Goal: Information Seeking & Learning: Learn about a topic

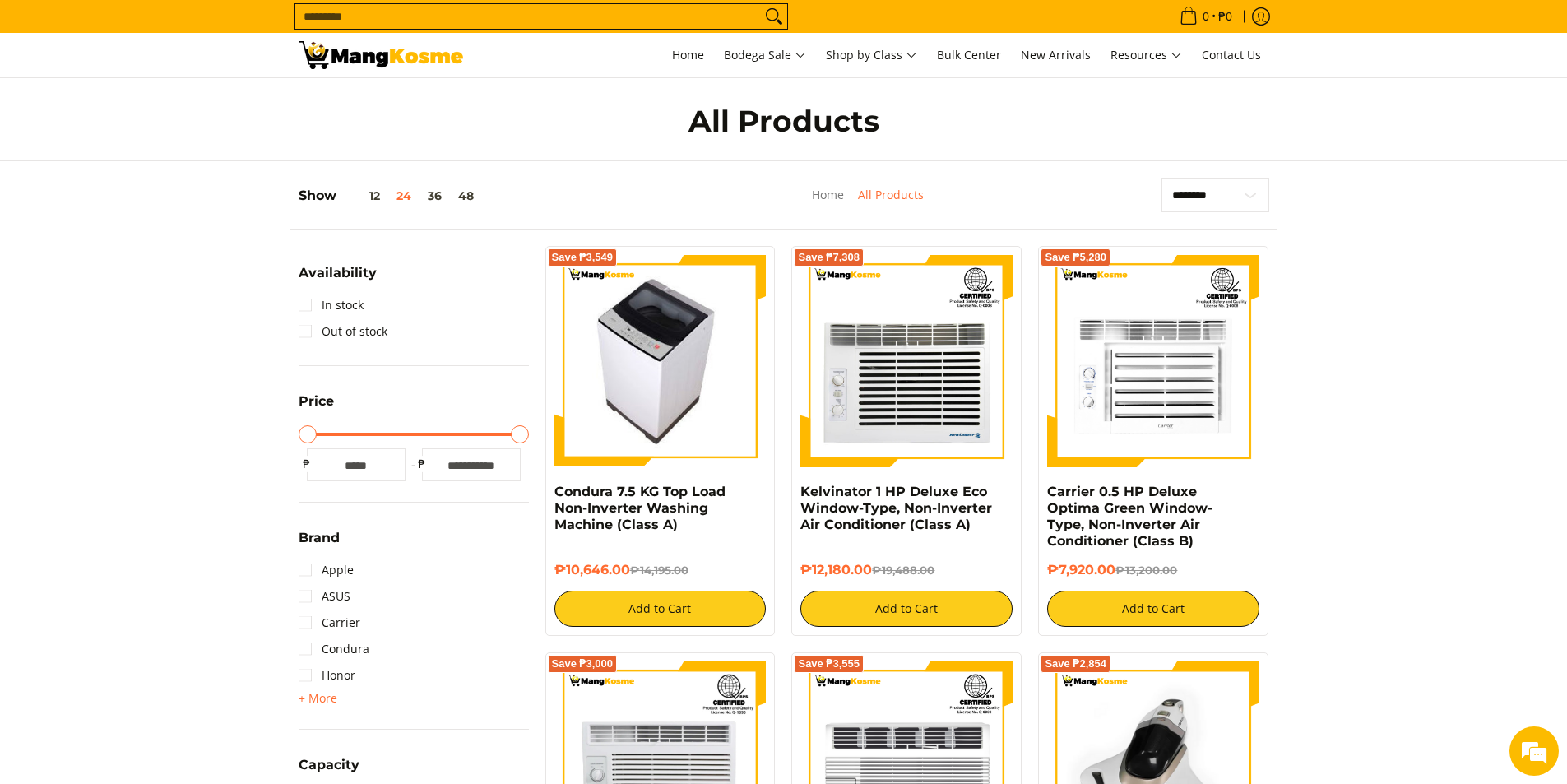
click at [642, 391] on img at bounding box center [660, 361] width 188 height 212
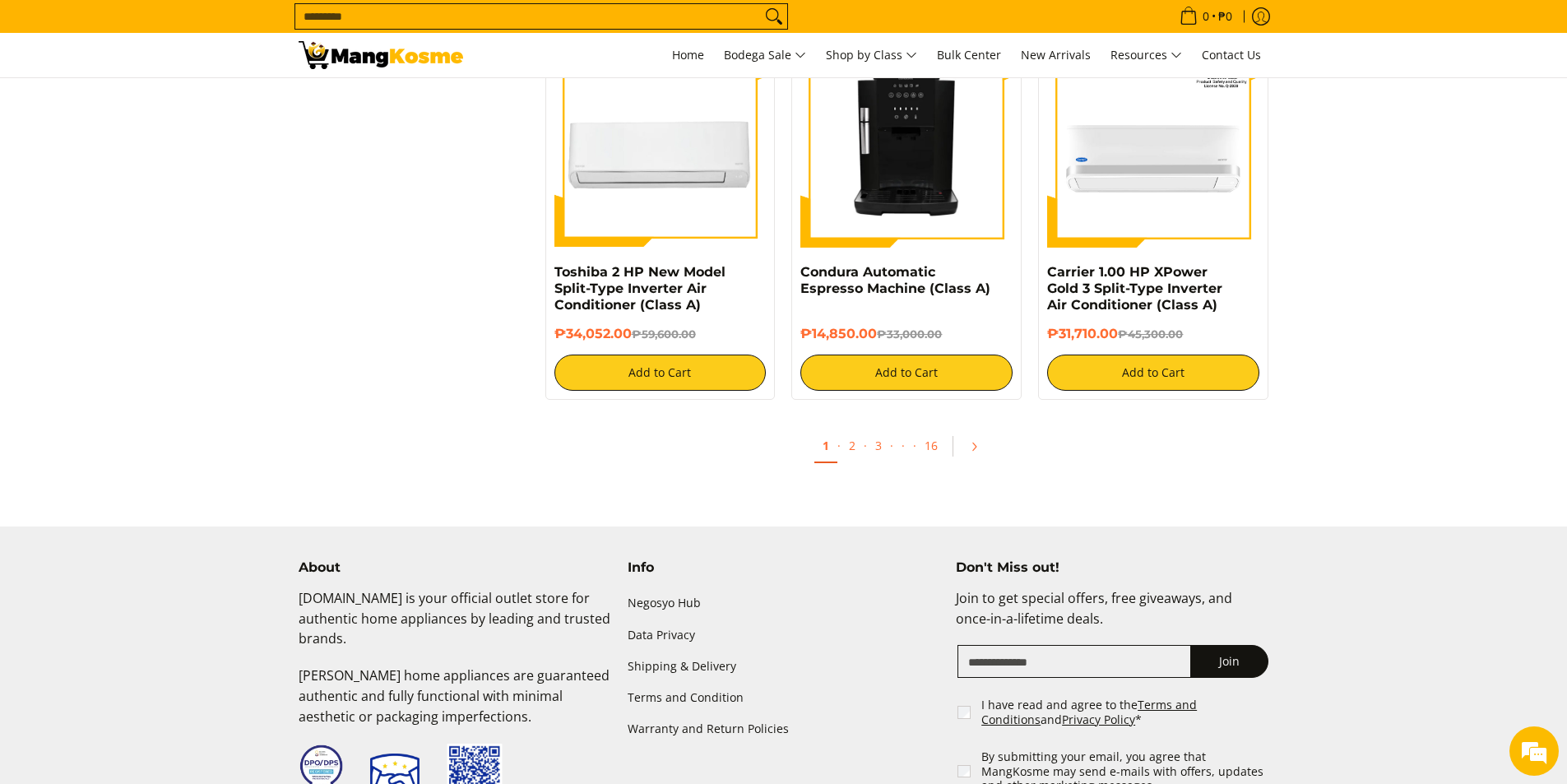
scroll to position [3043, 0]
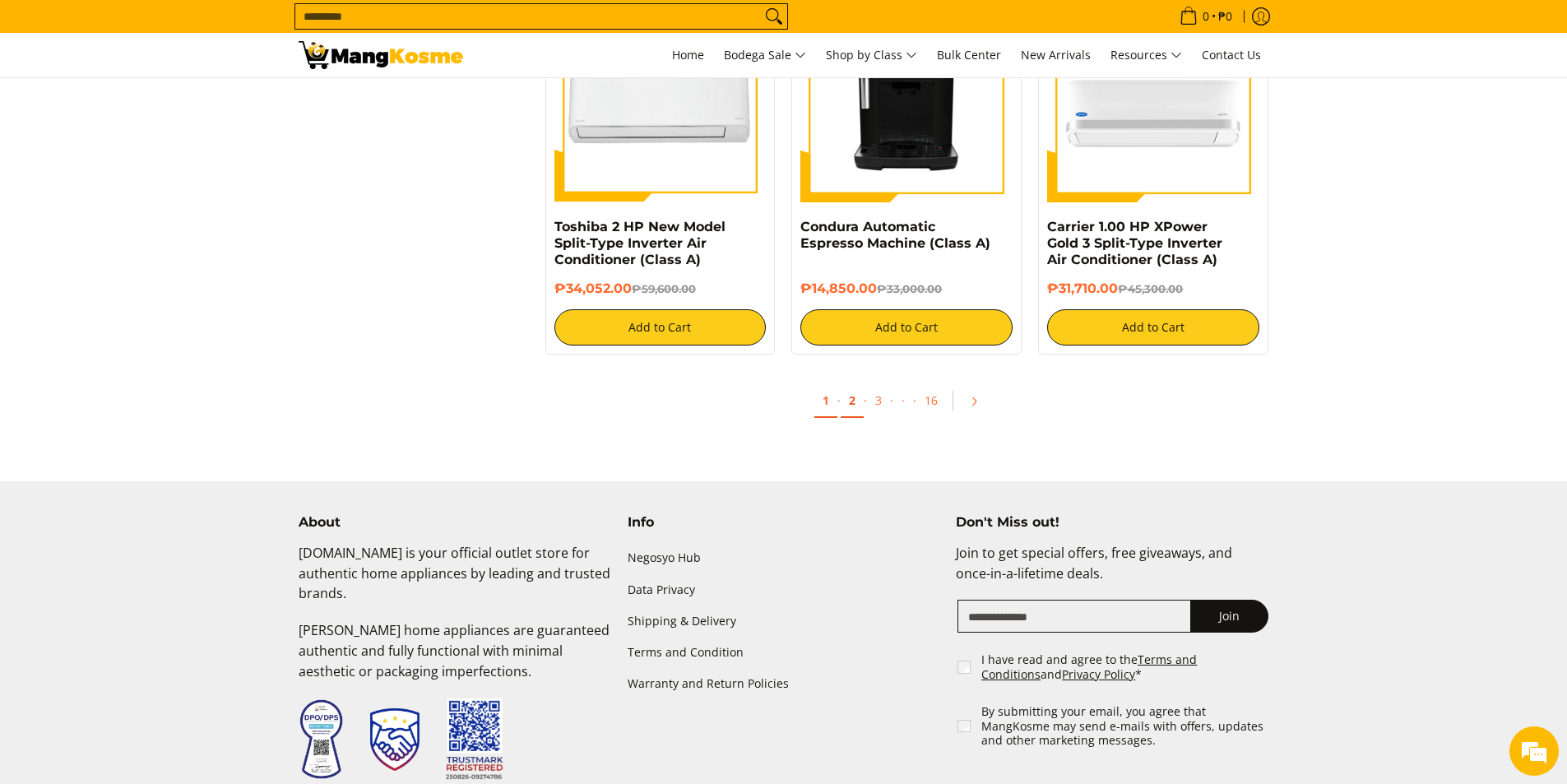
click at [854, 410] on link "2" at bounding box center [851, 401] width 23 height 34
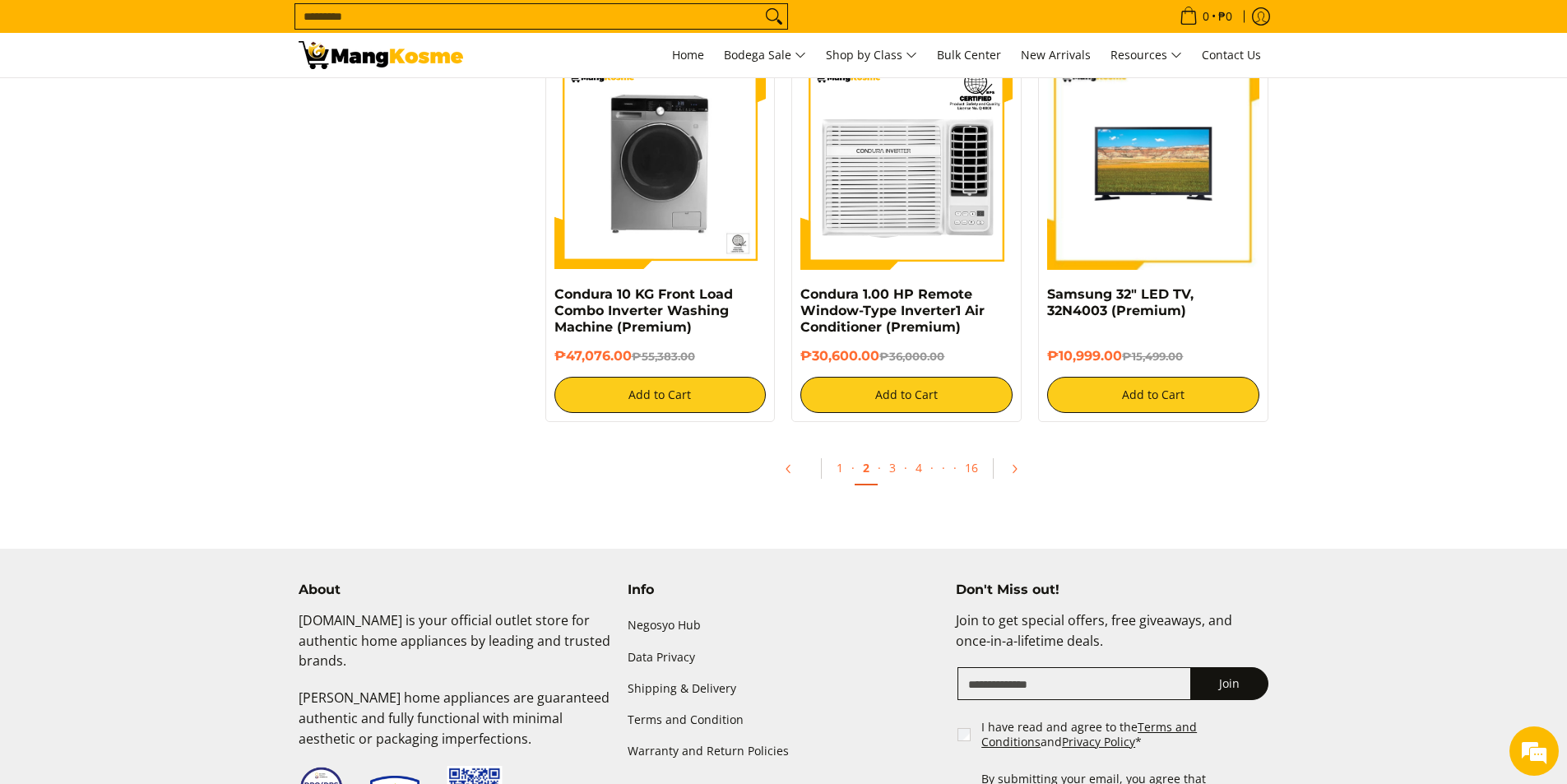
scroll to position [2961, 0]
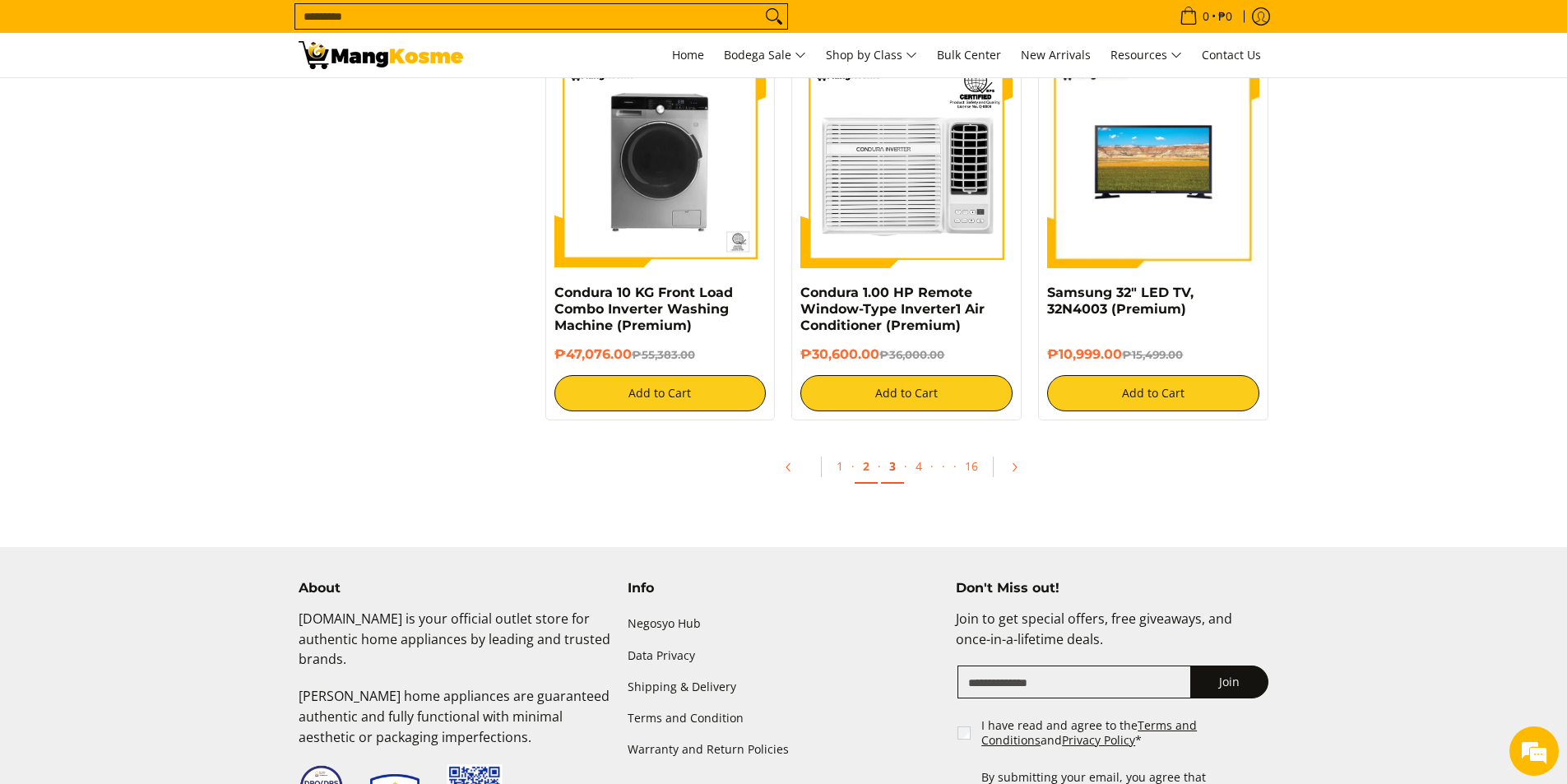
click at [893, 466] on link "3" at bounding box center [892, 467] width 23 height 34
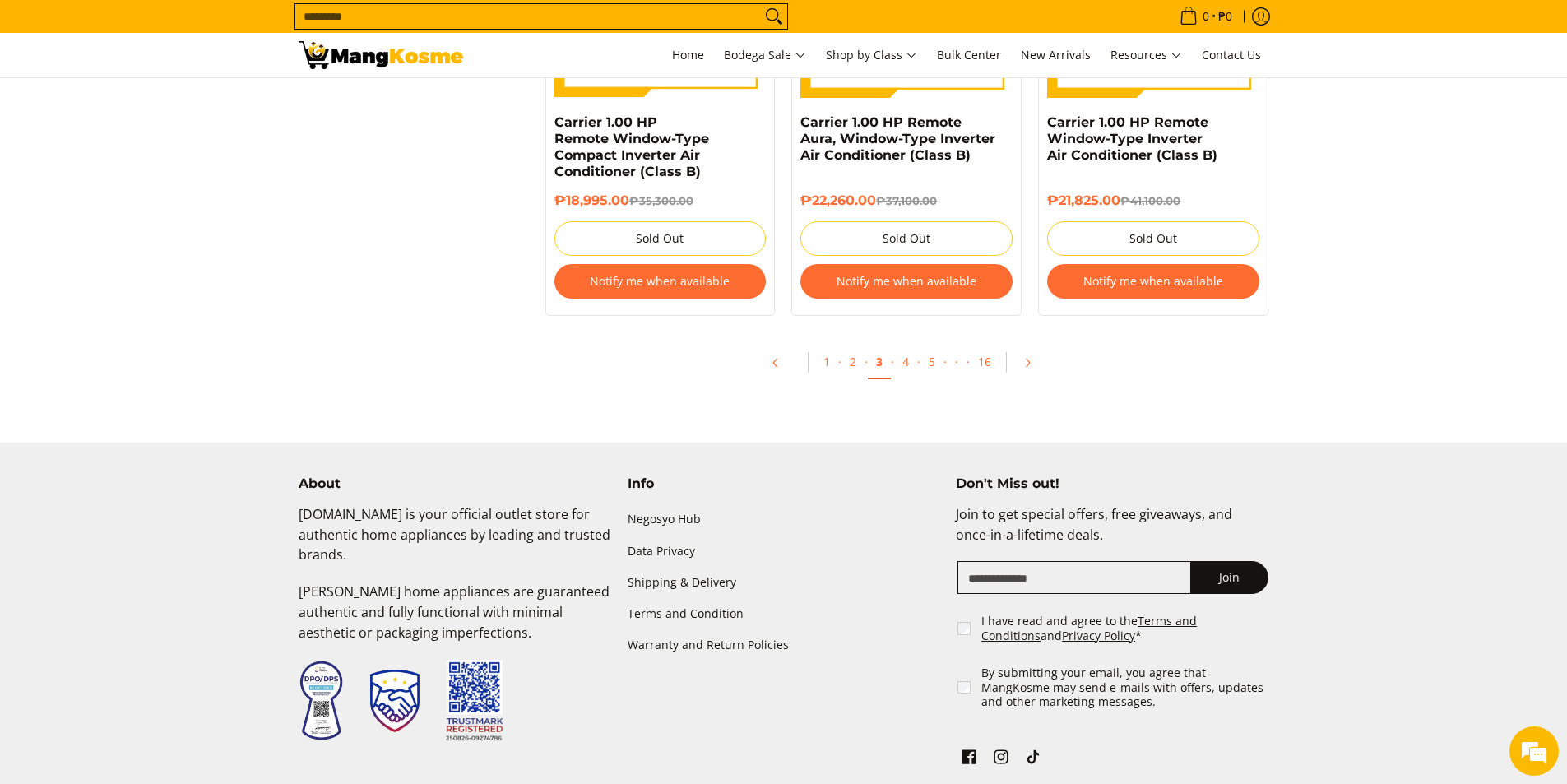
scroll to position [3207, 0]
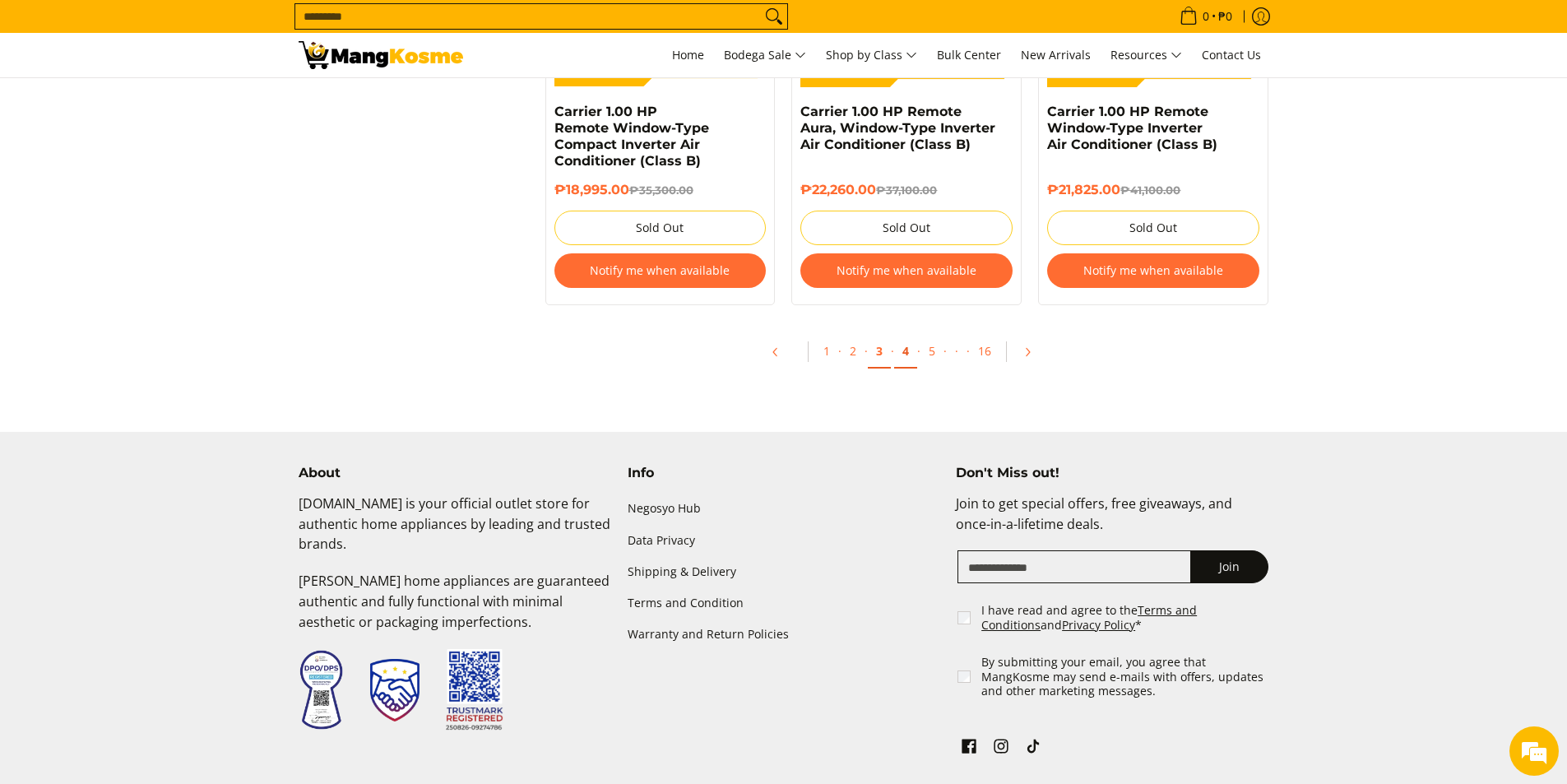
click at [905, 354] on link "4" at bounding box center [905, 352] width 23 height 34
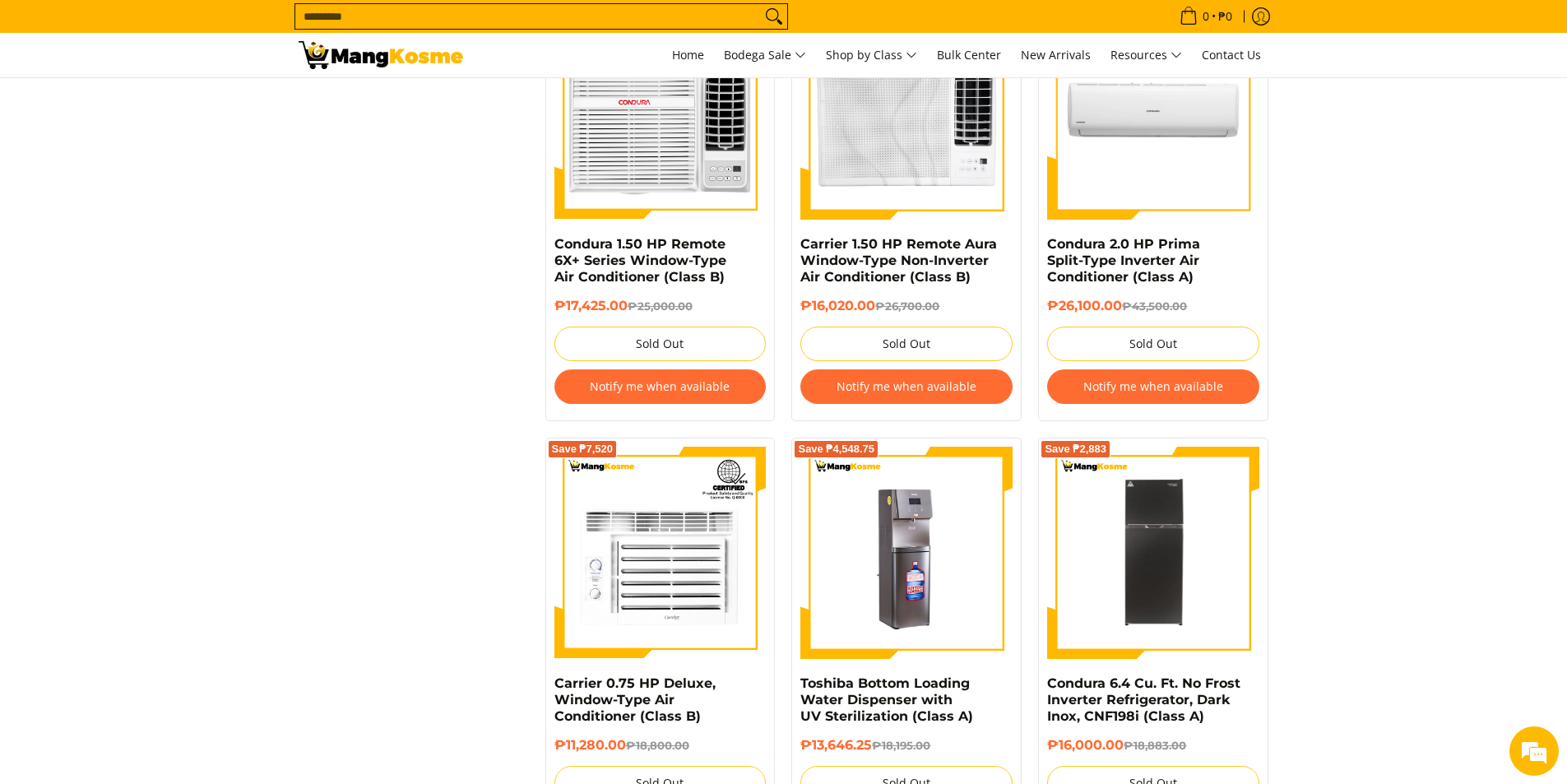
scroll to position [3289, 0]
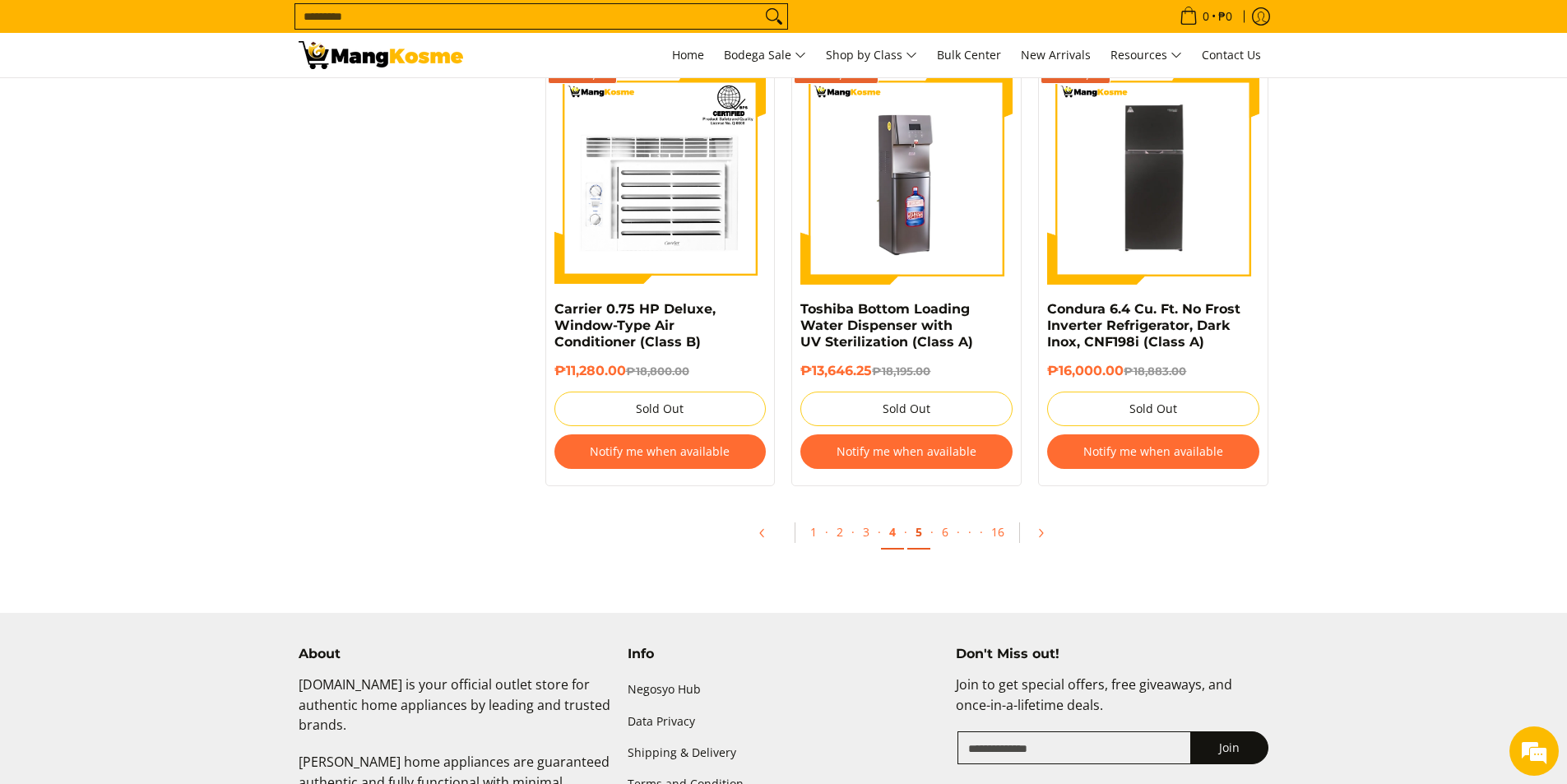
click at [919, 535] on link "5" at bounding box center [918, 533] width 23 height 34
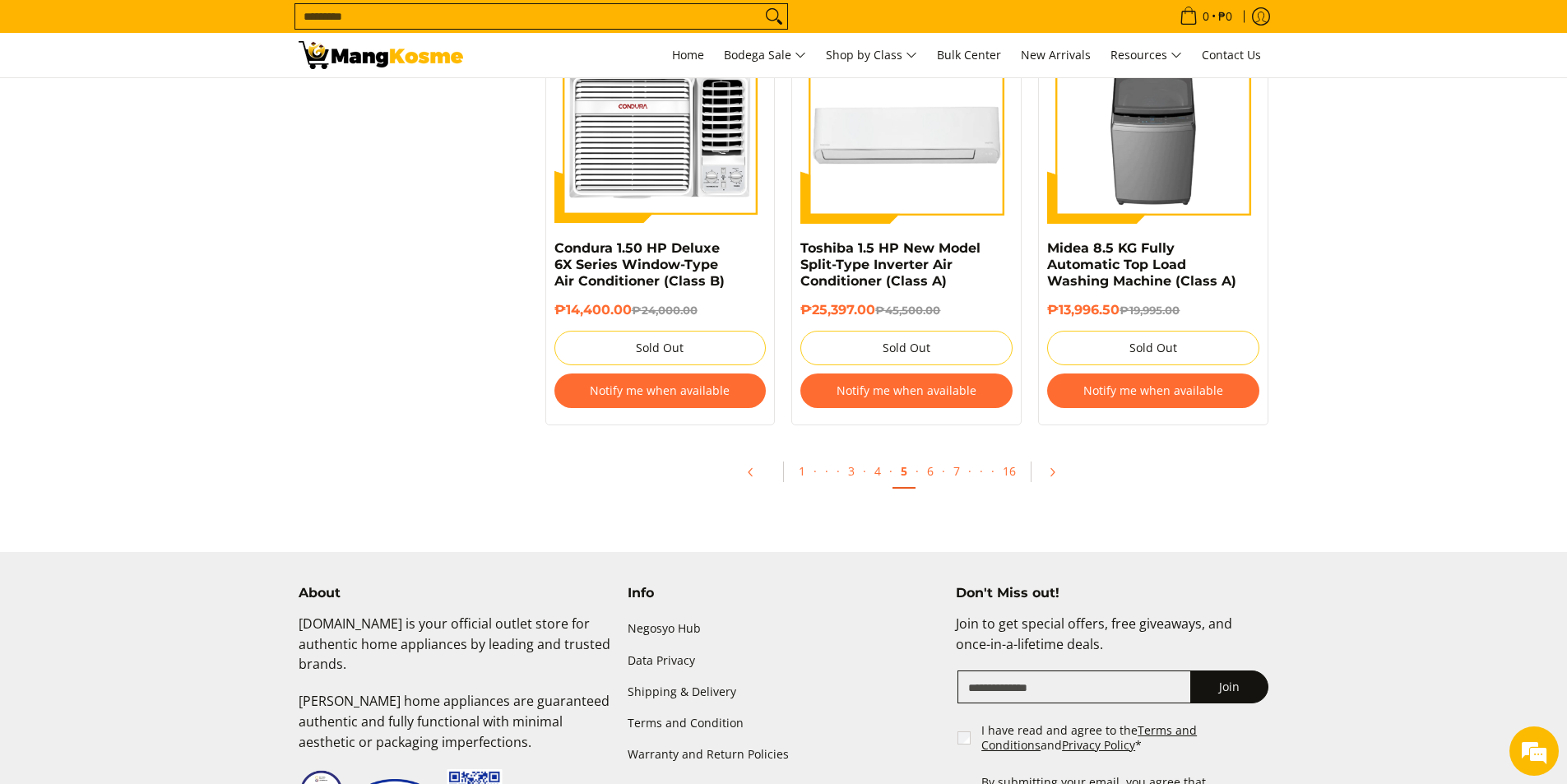
scroll to position [3372, 0]
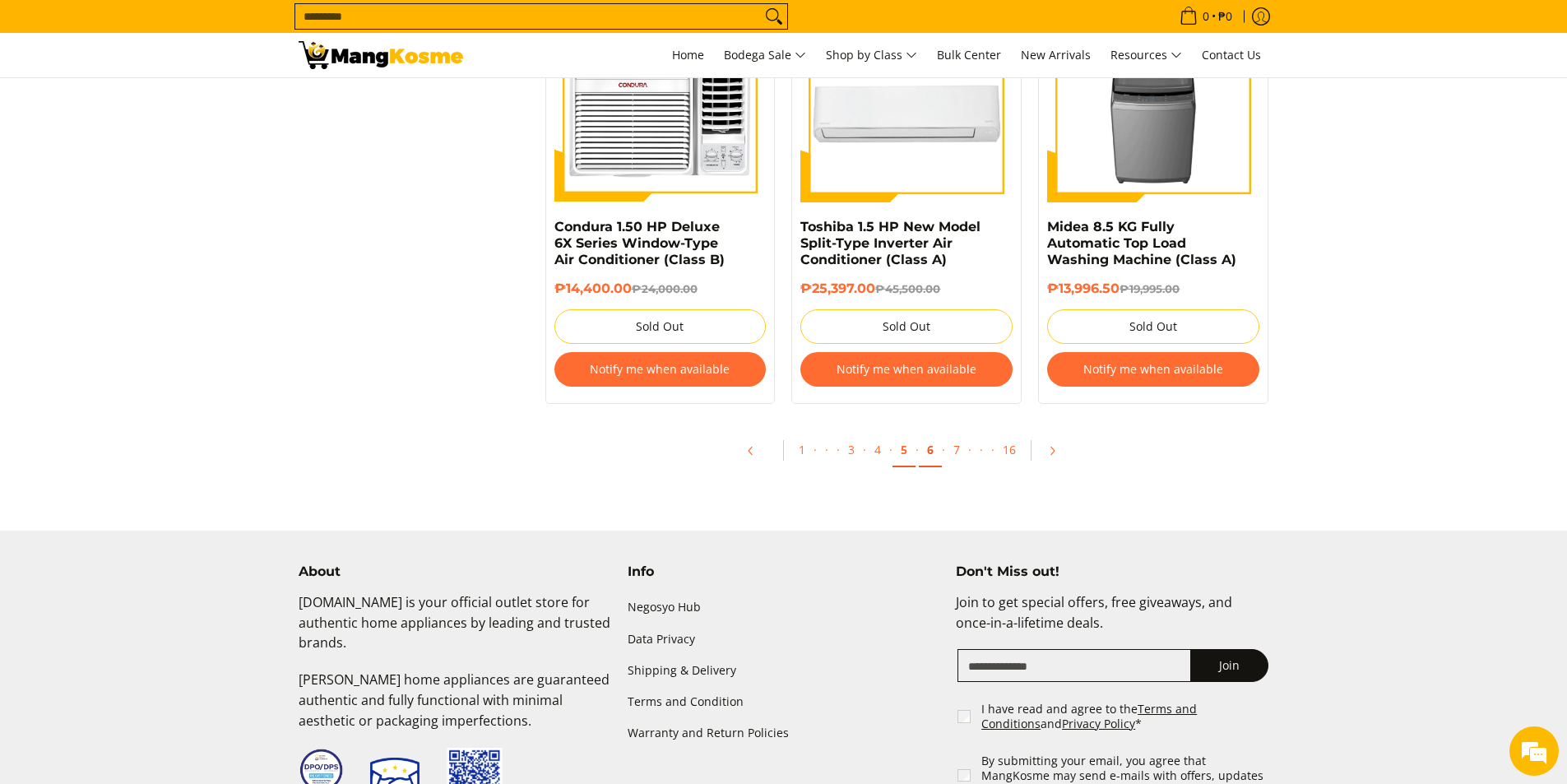
click at [928, 451] on link "6" at bounding box center [930, 450] width 23 height 34
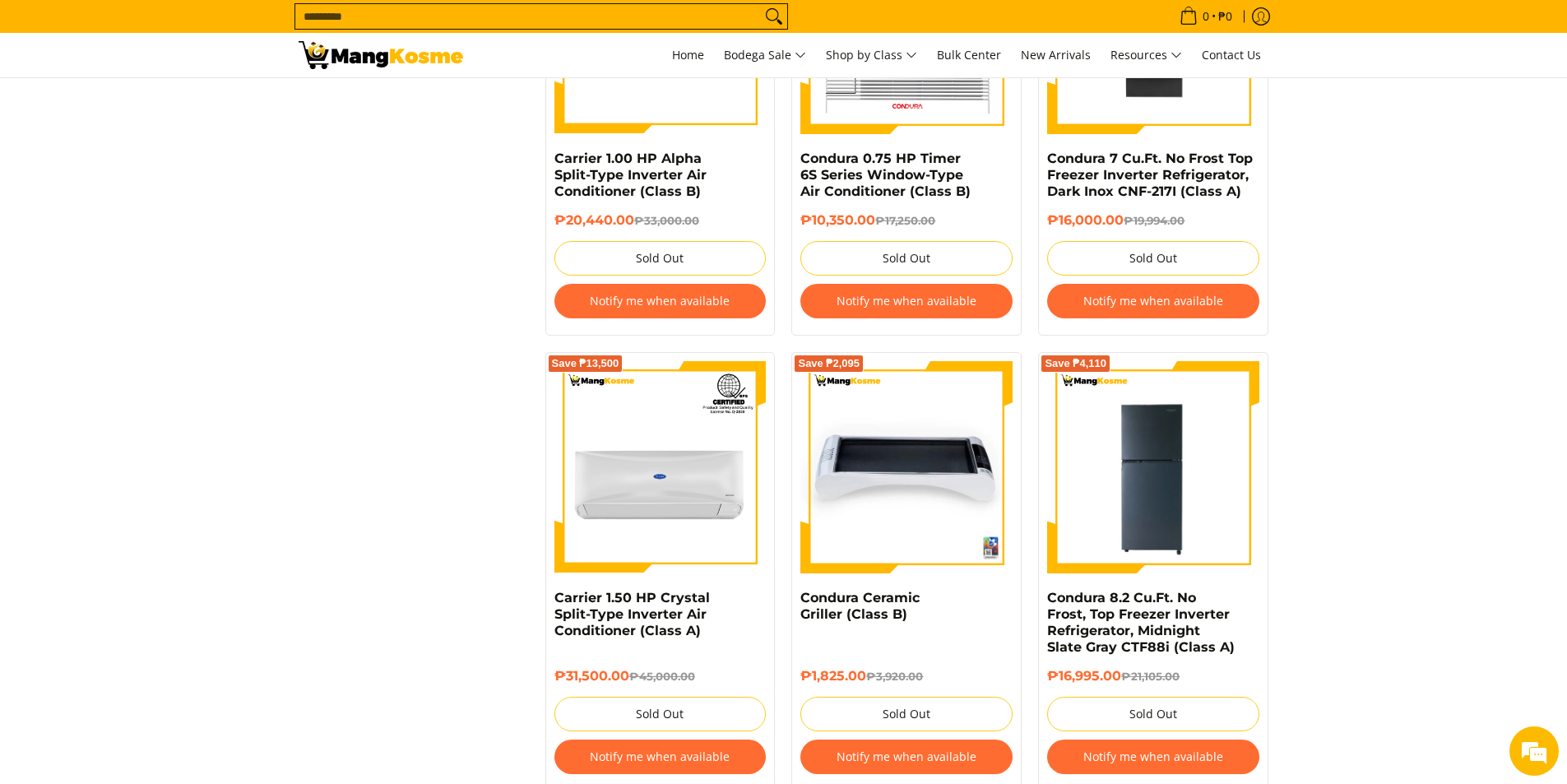
scroll to position [3595, 0]
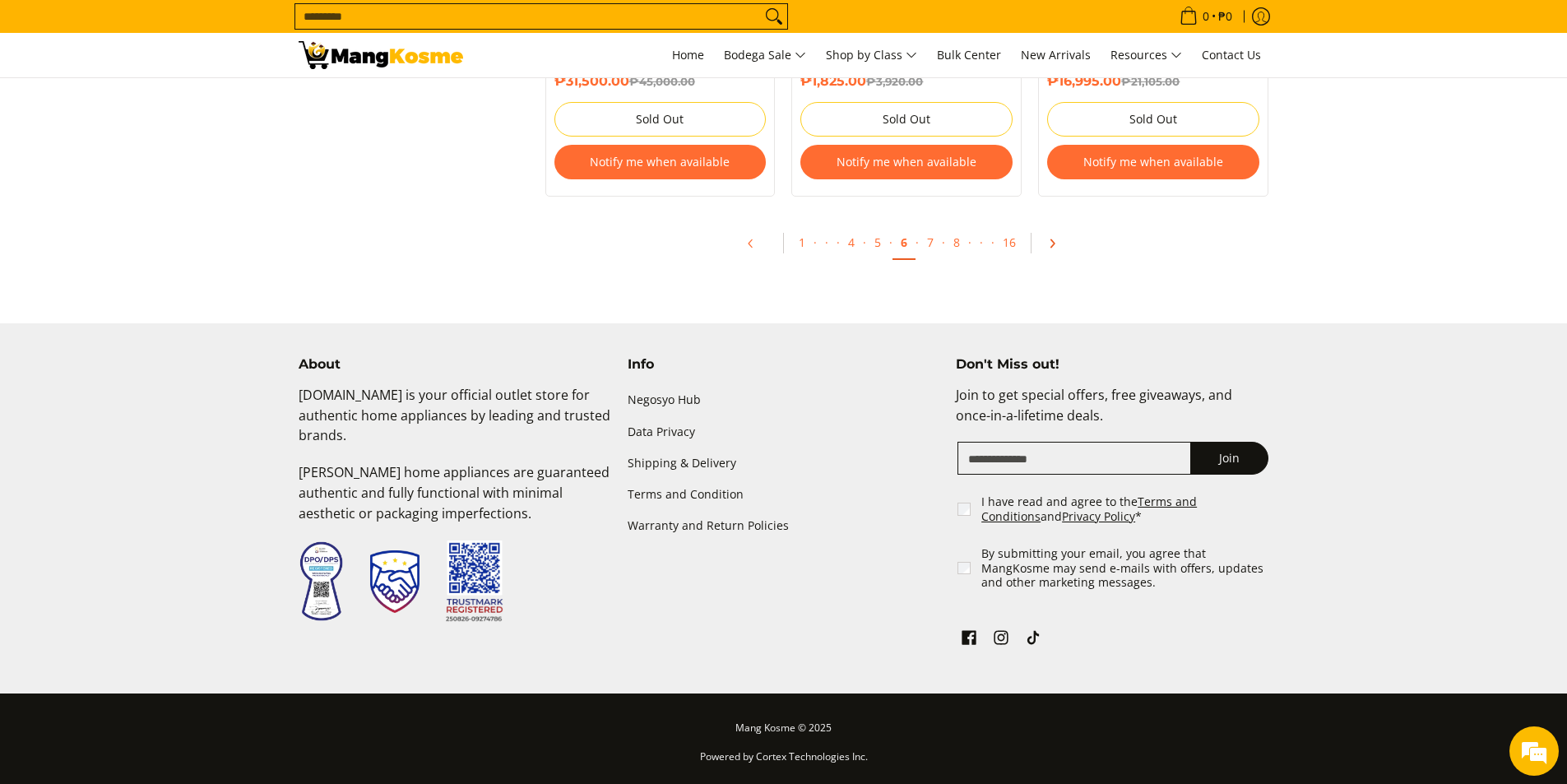
click at [1047, 245] on icon "Pagination" at bounding box center [1052, 244] width 12 height 12
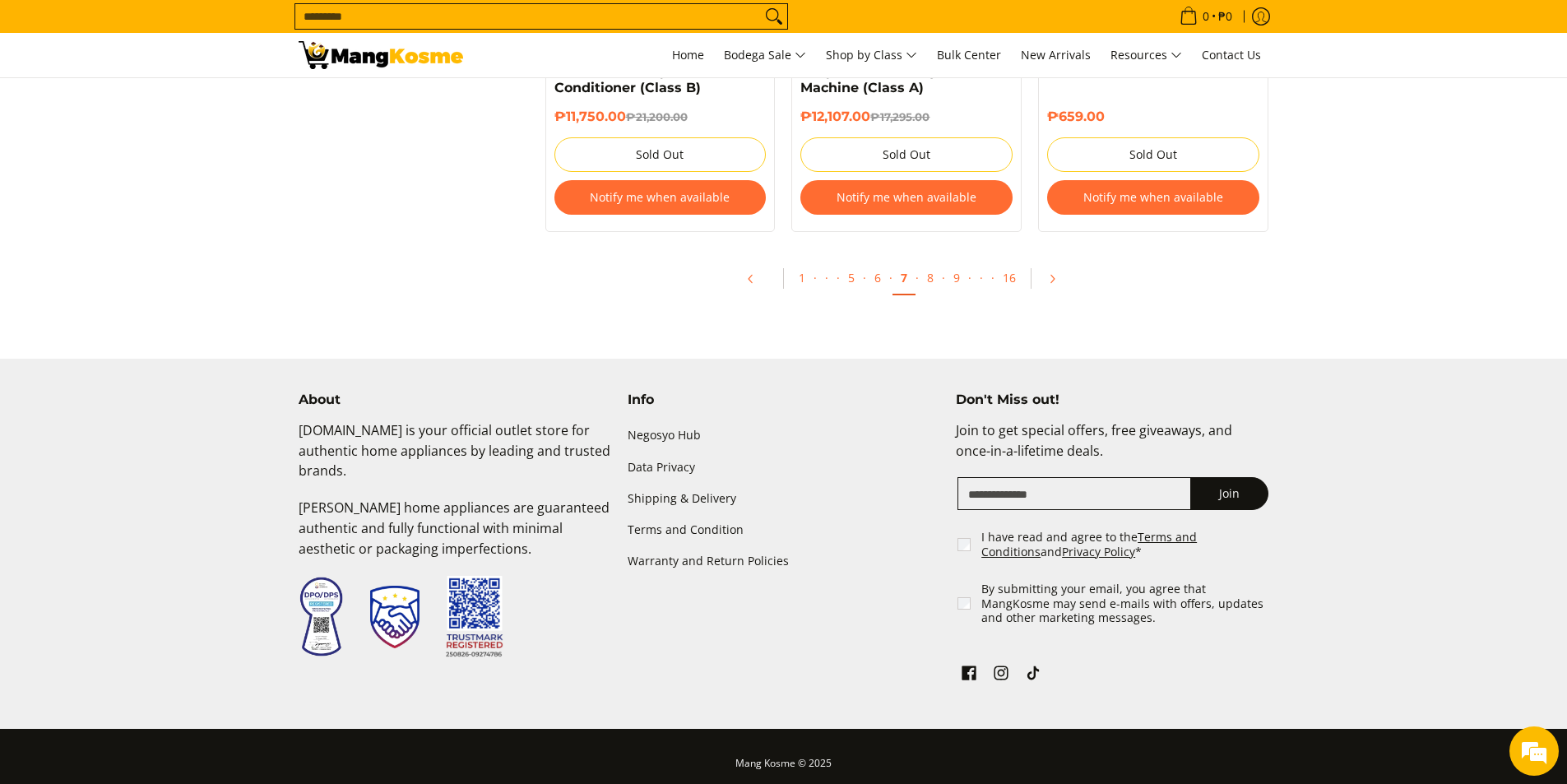
scroll to position [3579, 0]
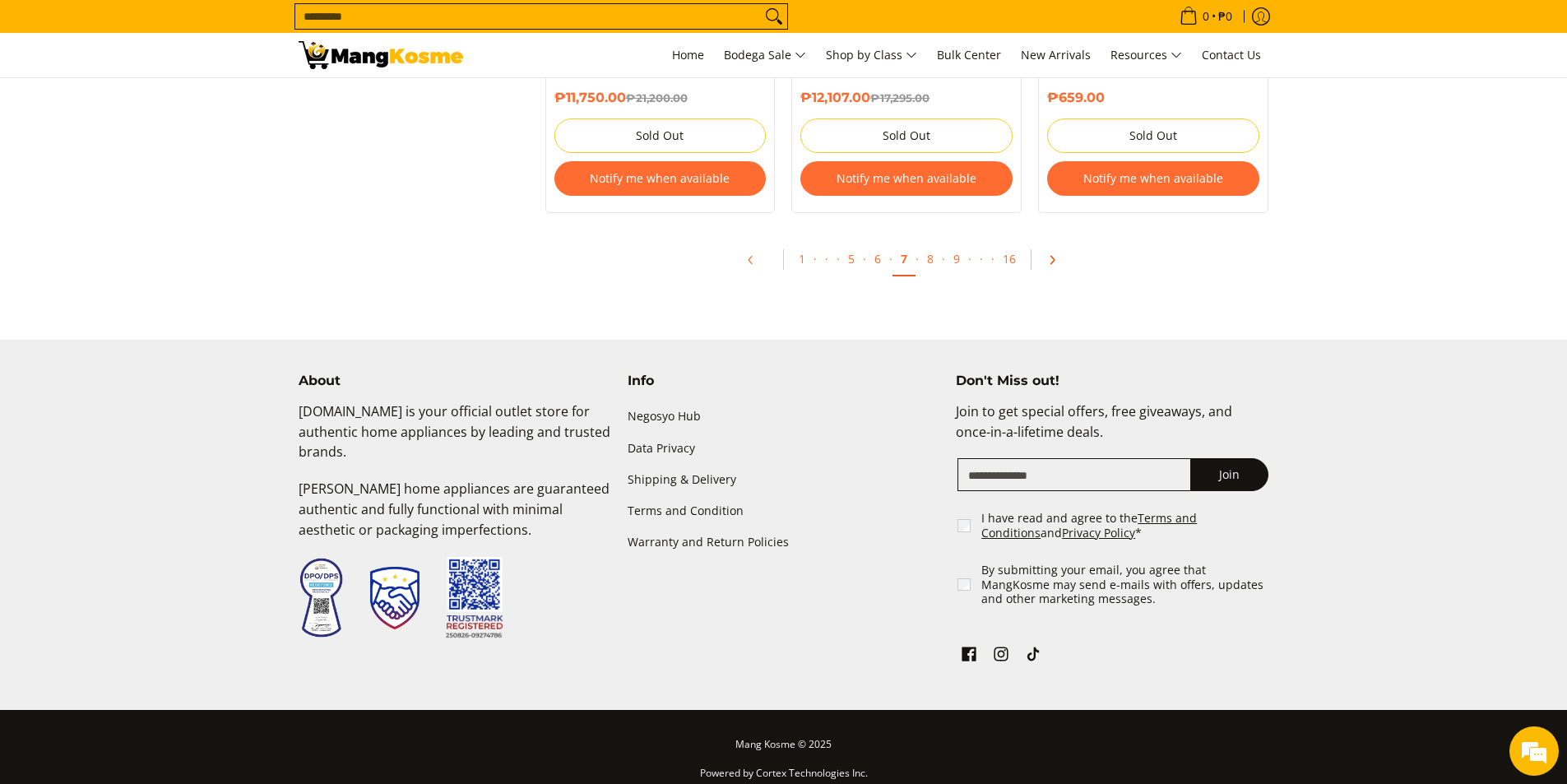
click at [1050, 251] on link "Pagination" at bounding box center [1057, 260] width 39 height 28
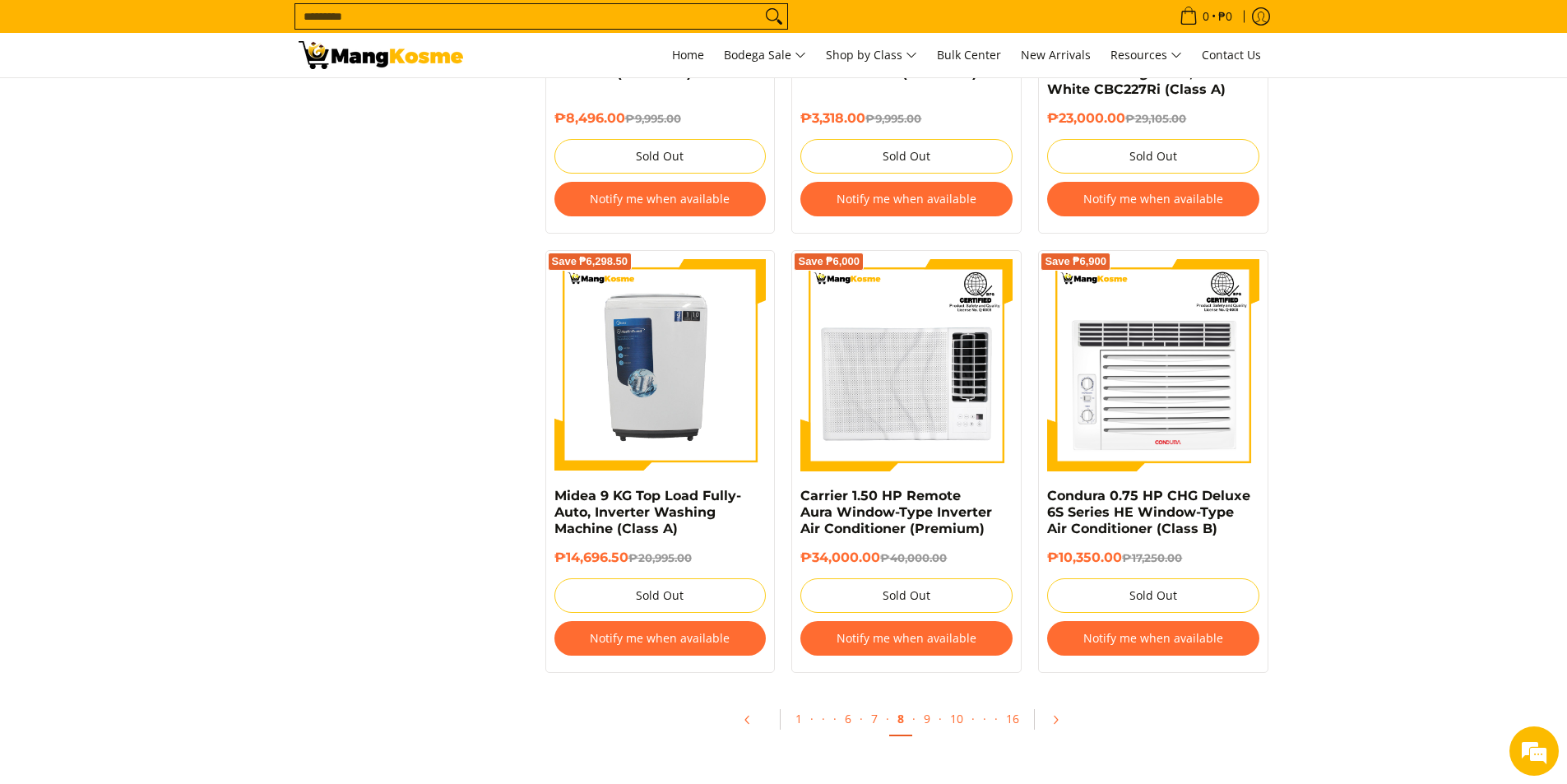
scroll to position [3207, 0]
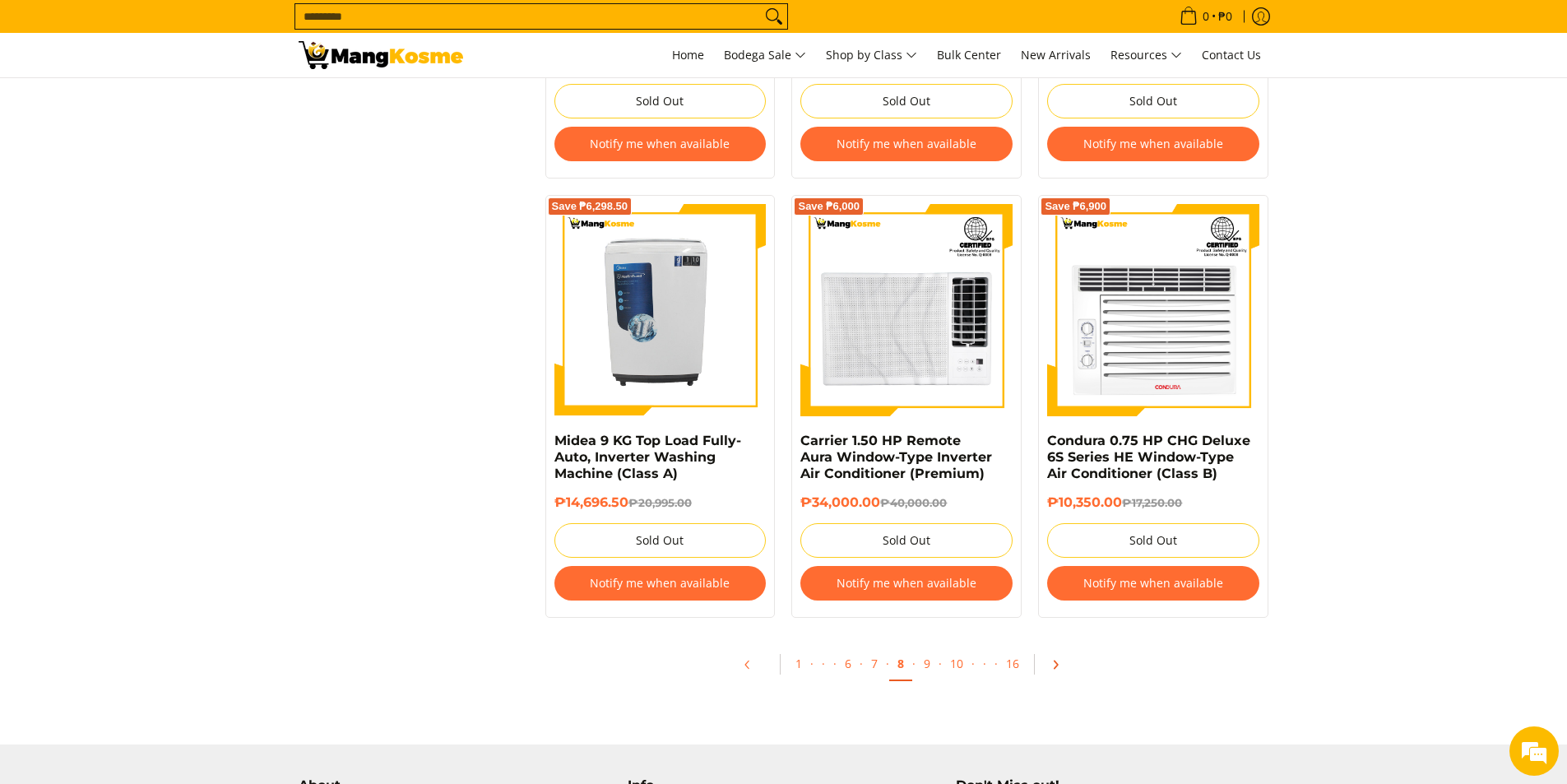
click at [1057, 664] on icon "Pagination" at bounding box center [1055, 665] width 12 height 12
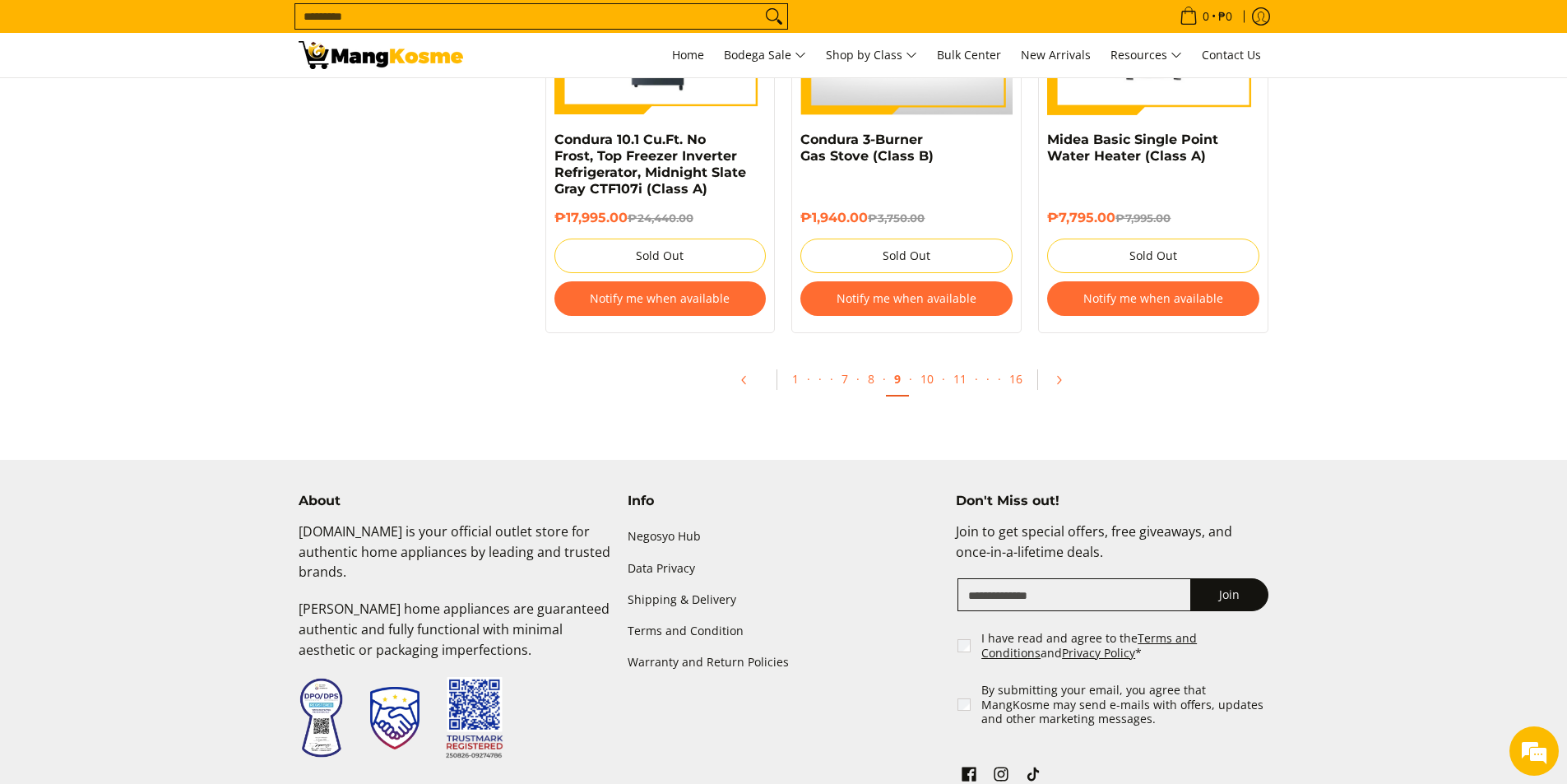
scroll to position [3645, 0]
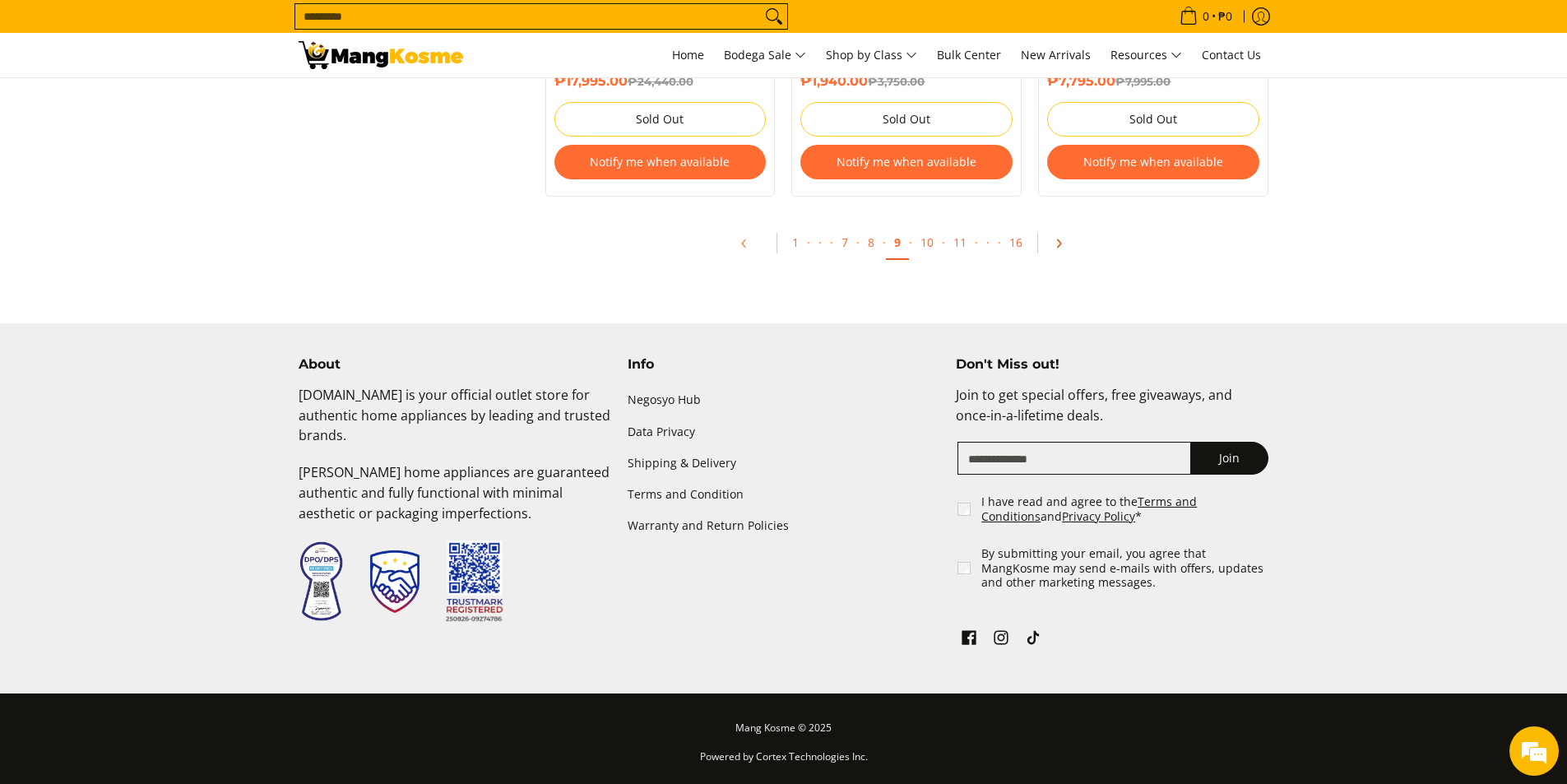
click at [1055, 251] on link "Pagination" at bounding box center [1063, 243] width 39 height 28
